Goal: Transaction & Acquisition: Book appointment/travel/reservation

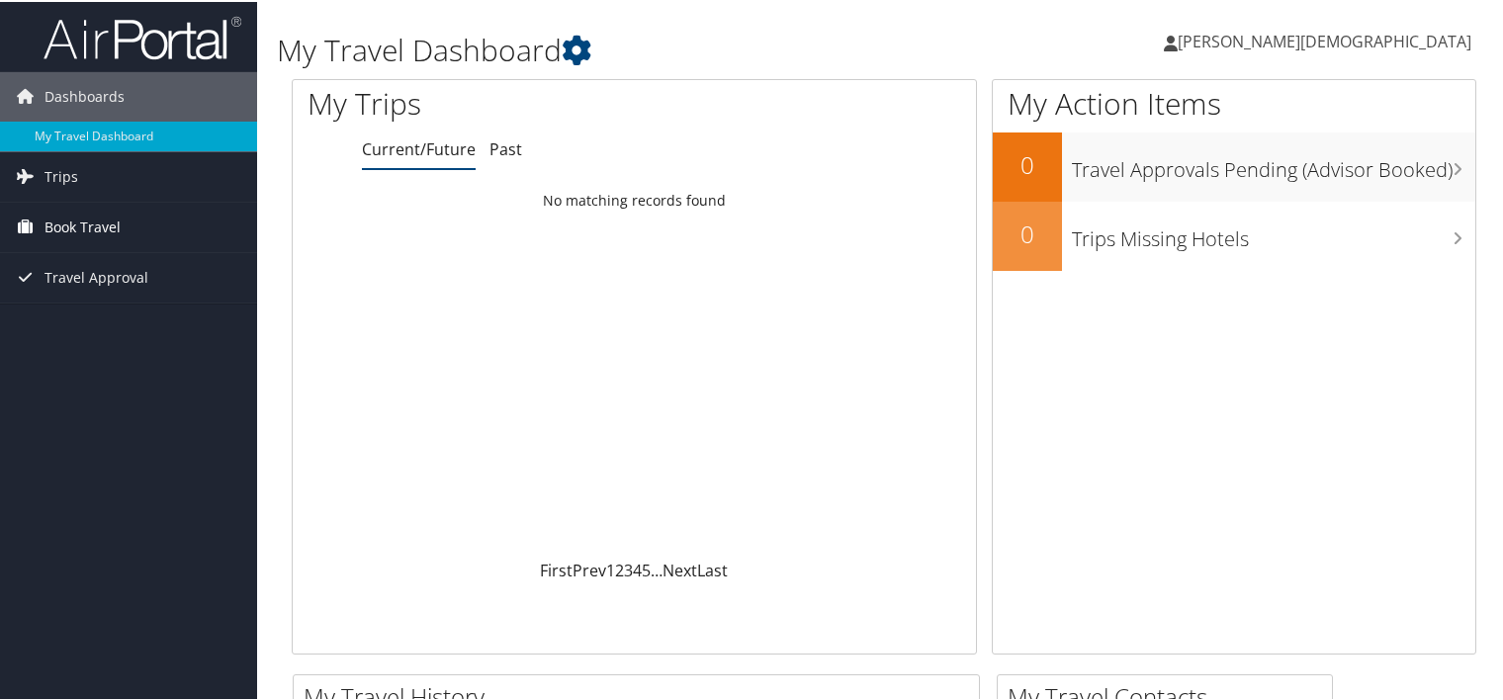
click at [99, 222] on span "Book Travel" at bounding box center [82, 225] width 76 height 49
click at [87, 180] on link "Trips" at bounding box center [128, 174] width 257 height 49
click at [72, 228] on span "Book Travel" at bounding box center [82, 225] width 76 height 49
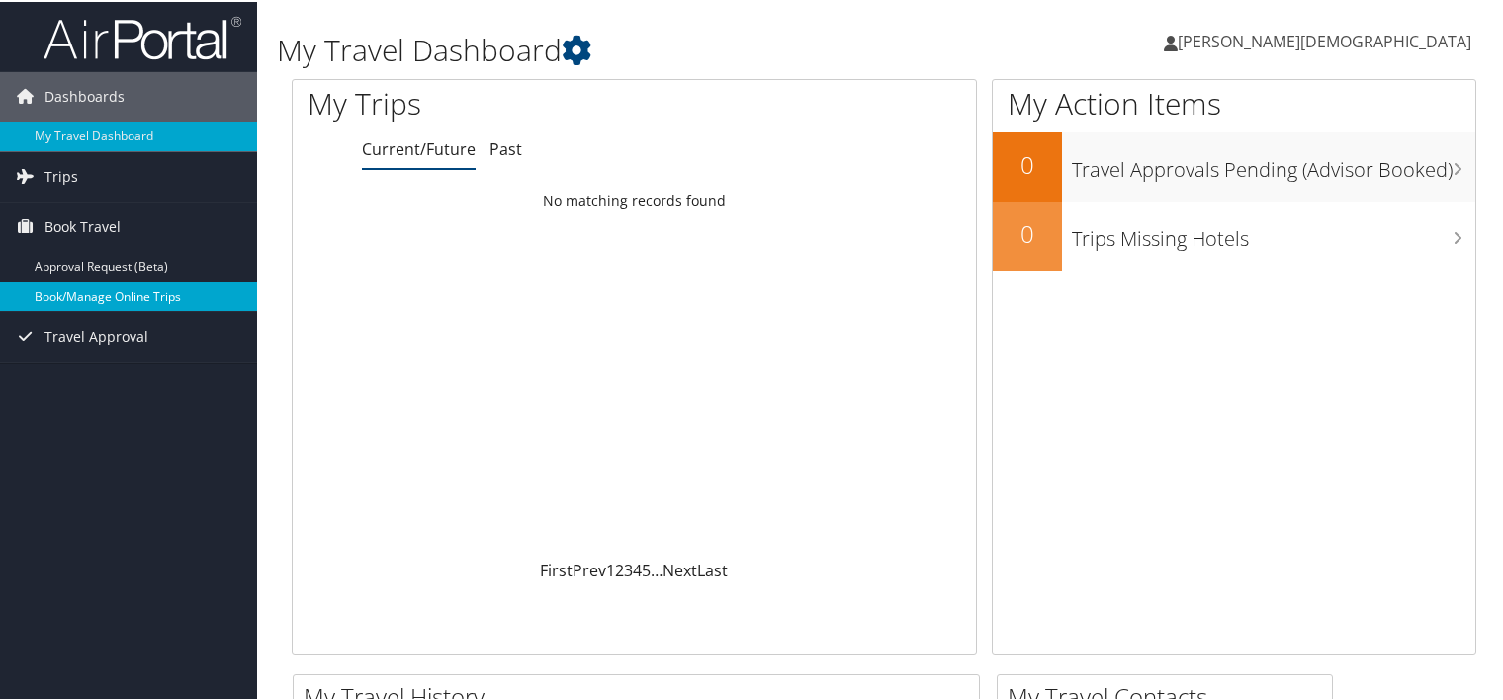
click at [79, 296] on link "Book/Manage Online Trips" at bounding box center [128, 295] width 257 height 30
